Goal: Submit feedback/report problem

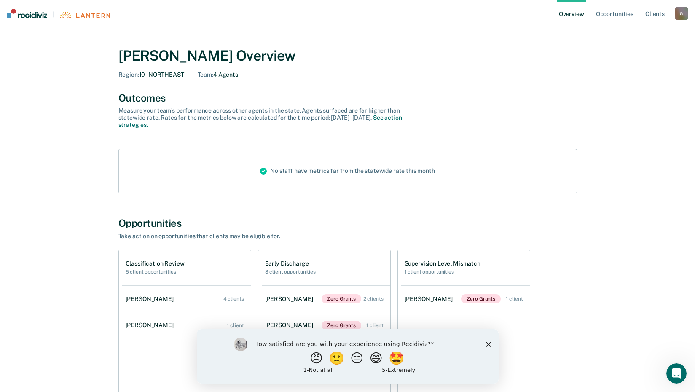
scroll to position [78, 0]
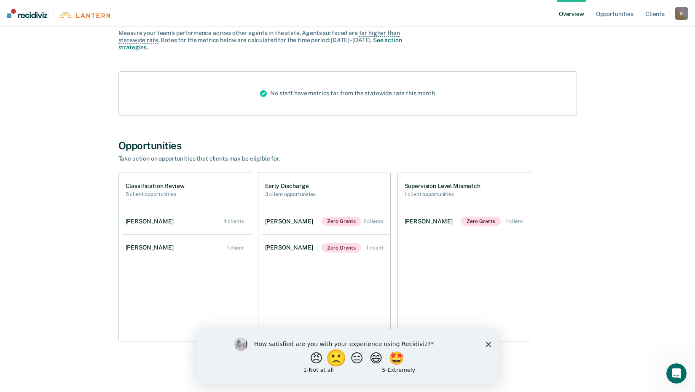
click at [339, 364] on button "🙁" at bounding box center [337, 357] width 23 height 17
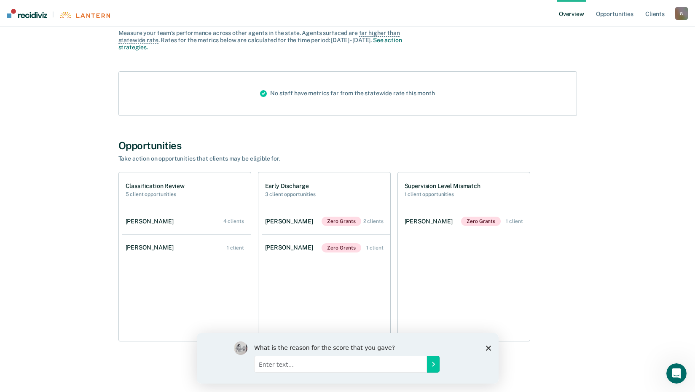
click at [490, 348] on div "What is the reason for the score that you gave?" at bounding box center [347, 357] width 302 height 51
click at [489, 348] on icon "Close survey" at bounding box center [487, 347] width 5 height 5
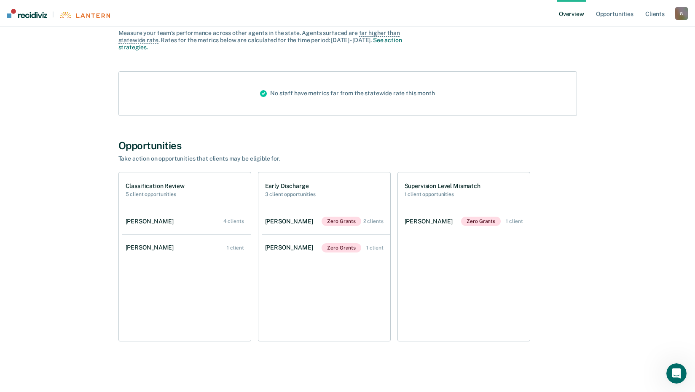
scroll to position [0, 0]
